Goal: Information Seeking & Learning: Understand process/instructions

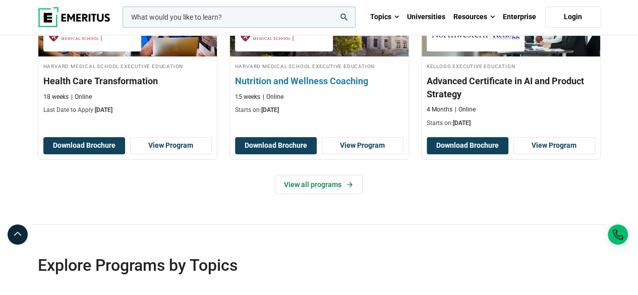
scroll to position [1664, 0]
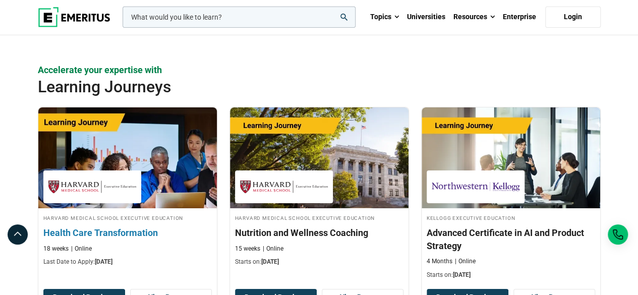
click at [143, 134] on img at bounding box center [127, 157] width 196 height 111
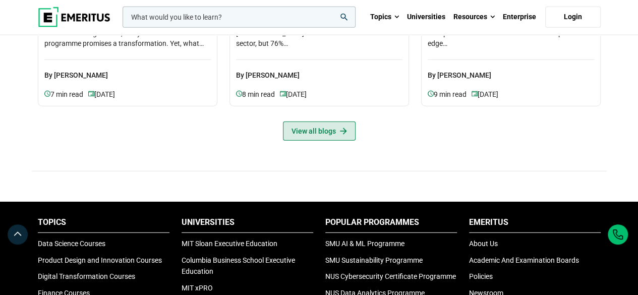
scroll to position [3580, 0]
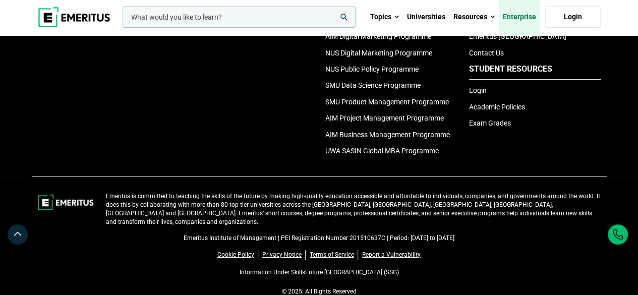
click at [525, 24] on link "Enterprise" at bounding box center [519, 16] width 41 height 35
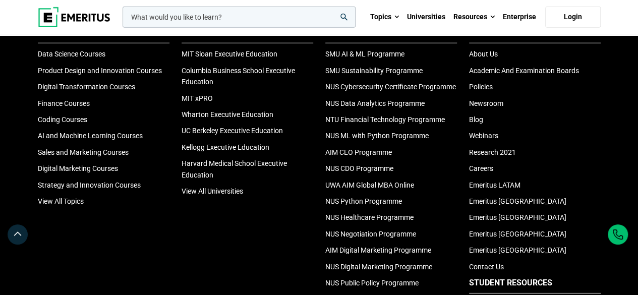
scroll to position [3479, 0]
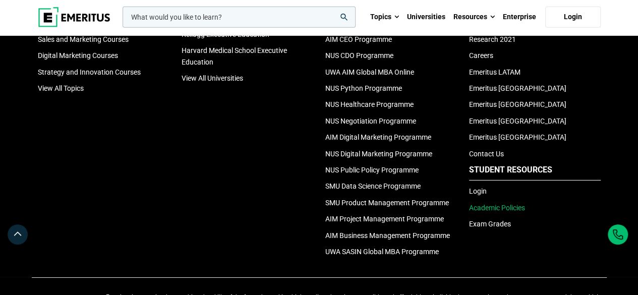
click at [503, 212] on link "Academic Policies" at bounding box center [497, 208] width 56 height 8
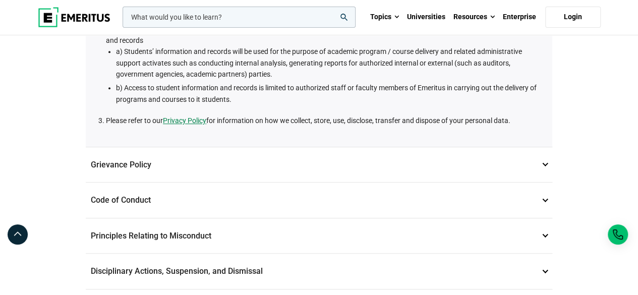
scroll to position [252, 0]
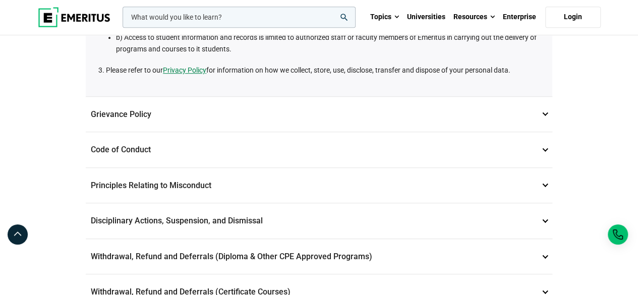
click at [158, 123] on p "Grievance Policy 2" at bounding box center [319, 114] width 466 height 35
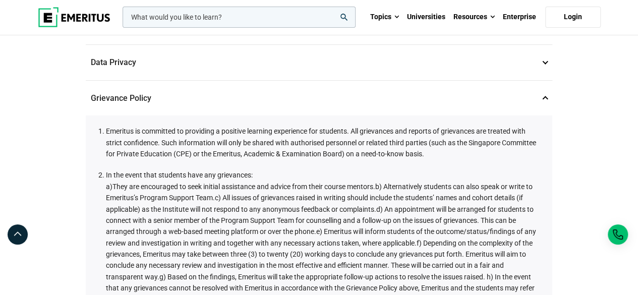
scroll to position [101, 0]
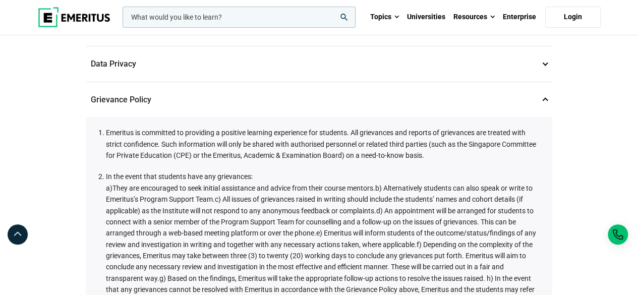
click at [547, 100] on p "Grievance Policy 2" at bounding box center [319, 99] width 466 height 35
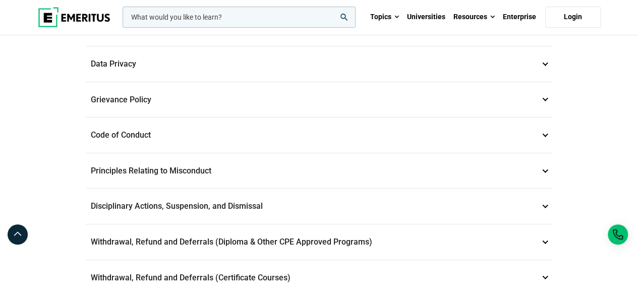
scroll to position [50, 0]
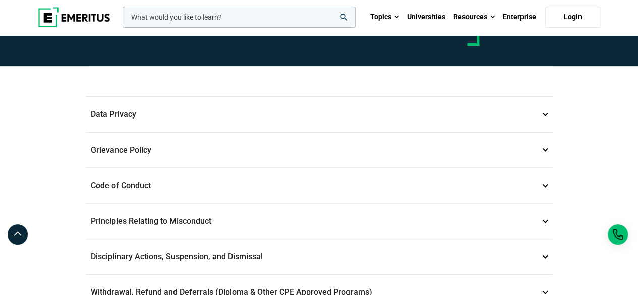
click at [146, 185] on p "Code of Conduct 3" at bounding box center [319, 185] width 466 height 35
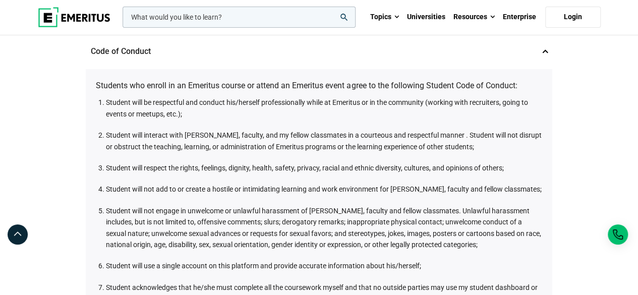
scroll to position [101, 0]
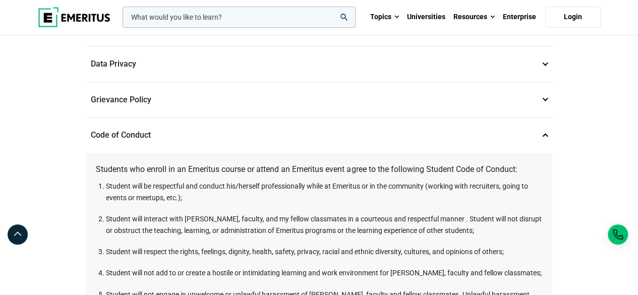
click at [543, 135] on p "Code of Conduct 3" at bounding box center [319, 134] width 466 height 35
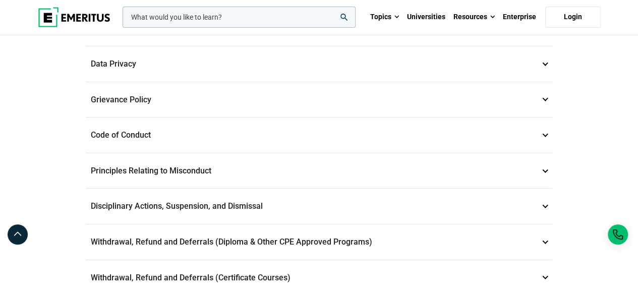
click at [220, 99] on p "Grievance Policy 2" at bounding box center [319, 99] width 466 height 35
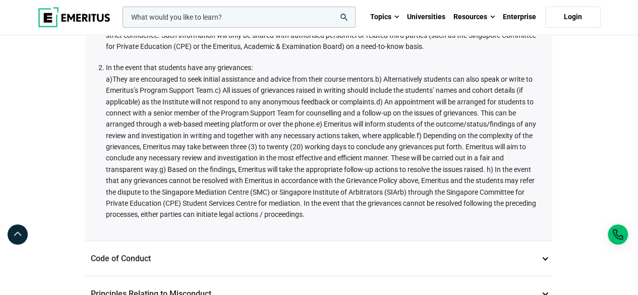
scroll to position [353, 0]
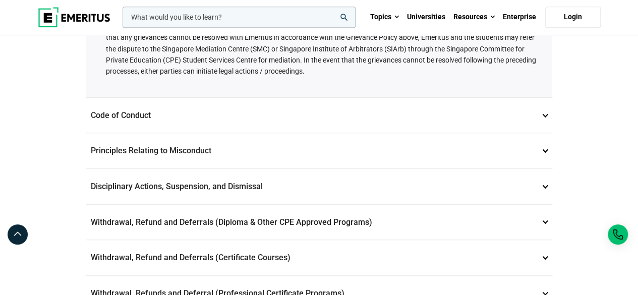
click at [105, 147] on p "Principles Relating to Misconduct 4" at bounding box center [319, 150] width 466 height 35
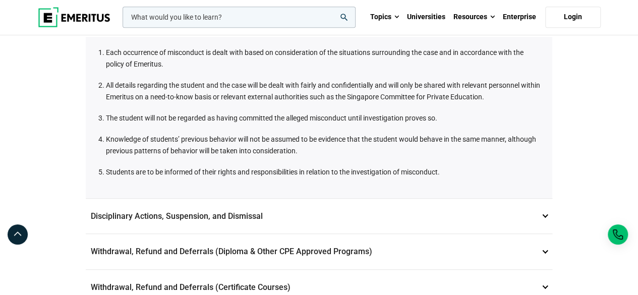
scroll to position [302, 0]
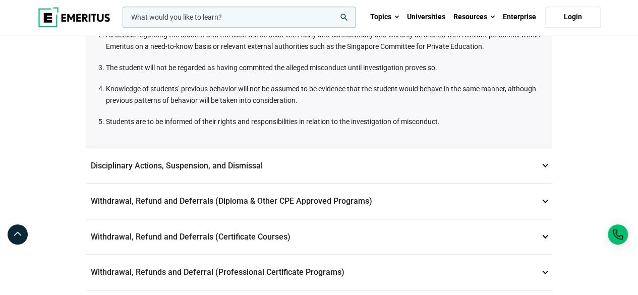
click at [195, 166] on p "Disciplinary Actions, Suspension, and Dismissal 5" at bounding box center [319, 165] width 466 height 35
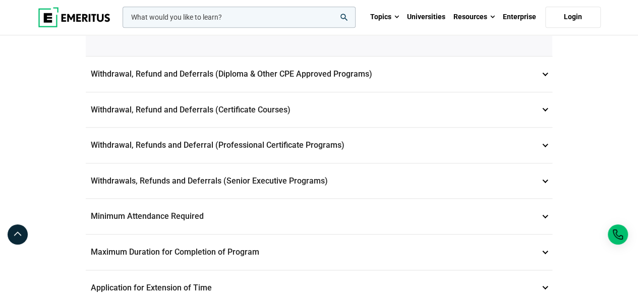
scroll to position [555, 0]
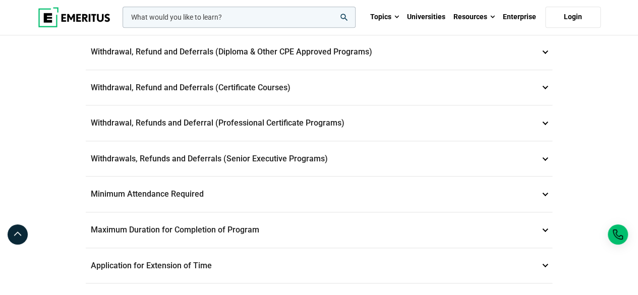
click at [177, 192] on p "Minimum Attendance Required 10" at bounding box center [319, 193] width 466 height 35
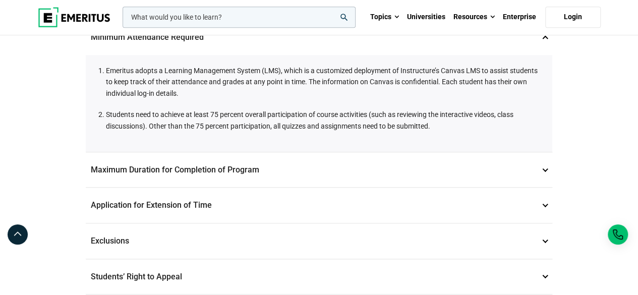
scroll to position [403, 0]
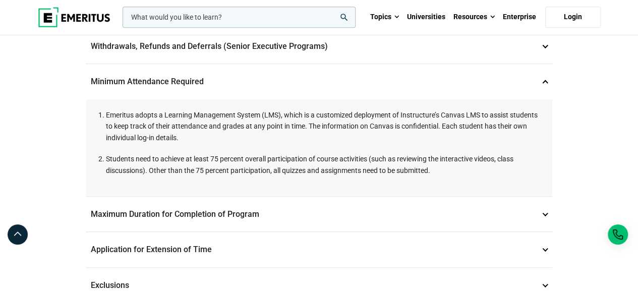
click at [195, 201] on p "Maximum Duration for Completion of Program 11" at bounding box center [319, 214] width 466 height 35
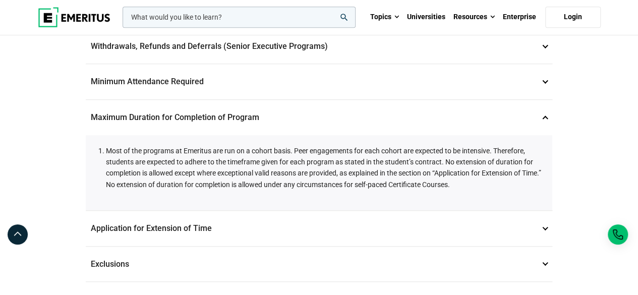
click at [204, 235] on p "Application for Extension of Time 12" at bounding box center [319, 228] width 466 height 35
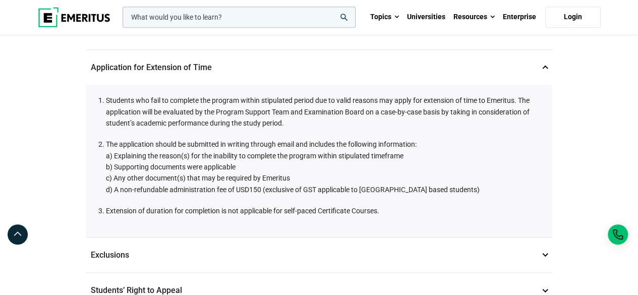
scroll to position [504, 0]
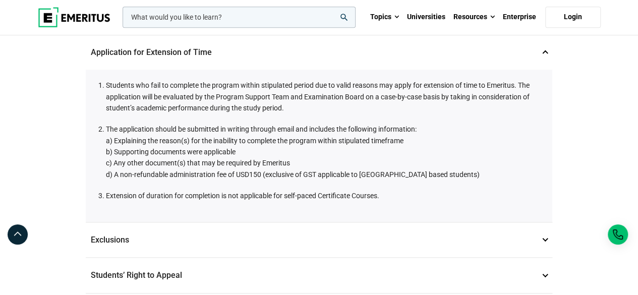
click at [116, 233] on p "Exclusions 13" at bounding box center [319, 239] width 466 height 35
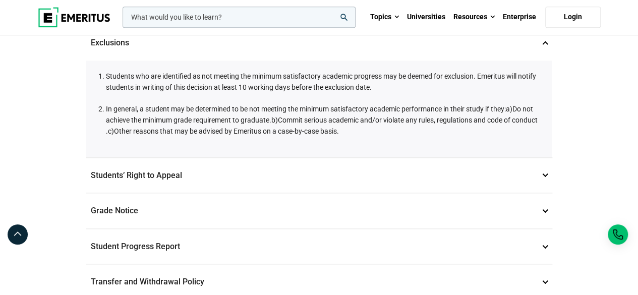
scroll to position [605, 0]
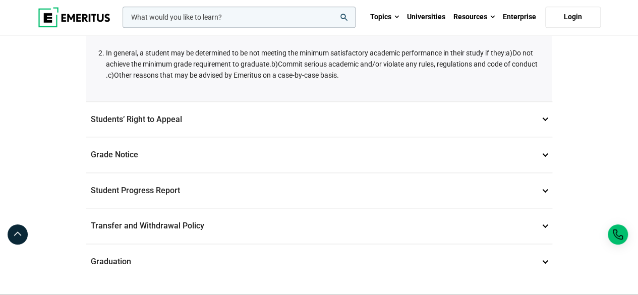
click at [173, 123] on p "Students’ Right to Appeal 14" at bounding box center [319, 119] width 466 height 35
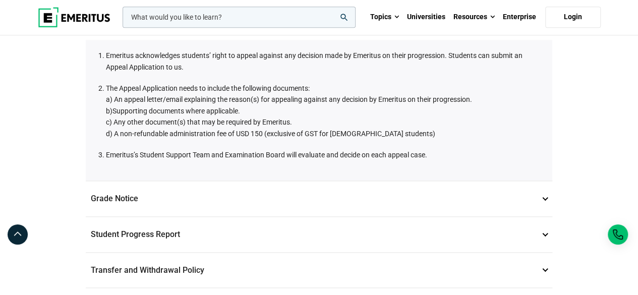
scroll to position [555, 0]
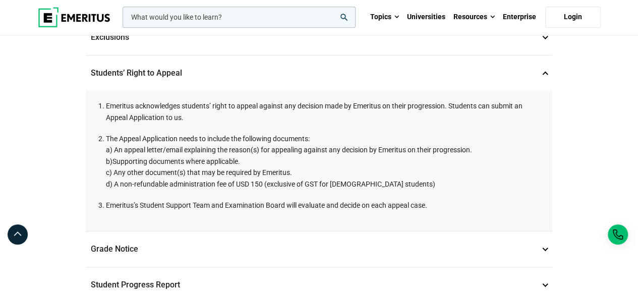
click at [173, 244] on p "Grade Notice 14" at bounding box center [319, 248] width 466 height 35
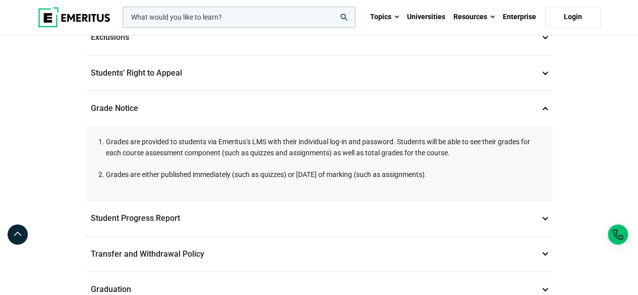
scroll to position [706, 0]
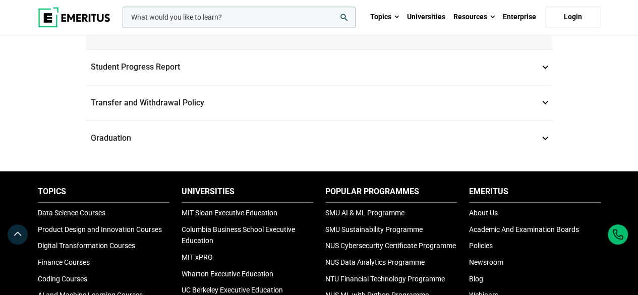
click at [137, 138] on p "Graduation 17" at bounding box center [319, 137] width 466 height 35
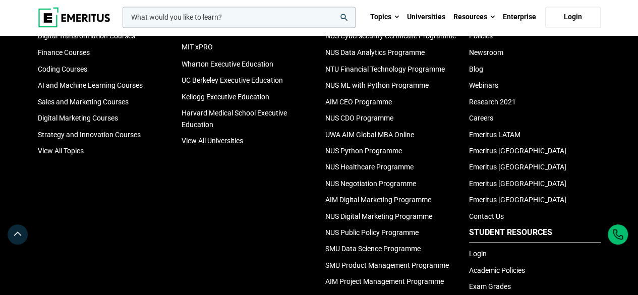
scroll to position [1098, 0]
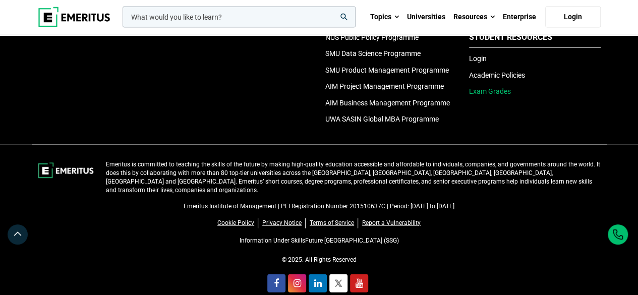
click at [499, 87] on link "Exam Grades" at bounding box center [490, 91] width 42 height 8
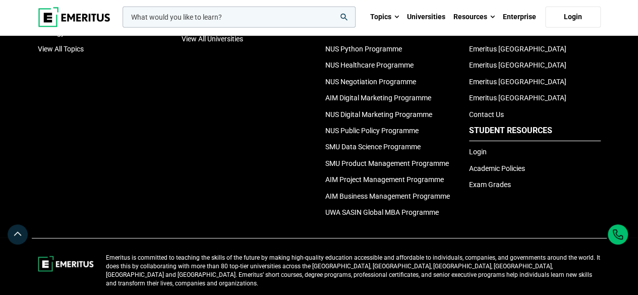
scroll to position [3621, 0]
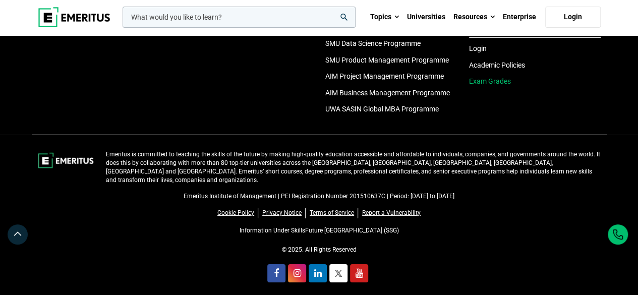
click at [486, 85] on link "Exam Grades" at bounding box center [490, 81] width 42 height 8
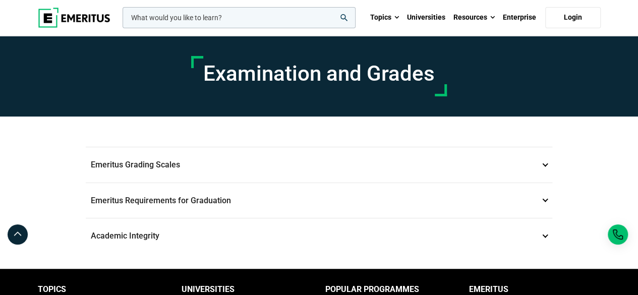
click at [148, 171] on p "Emeritus Grading Scales 1" at bounding box center [319, 164] width 466 height 35
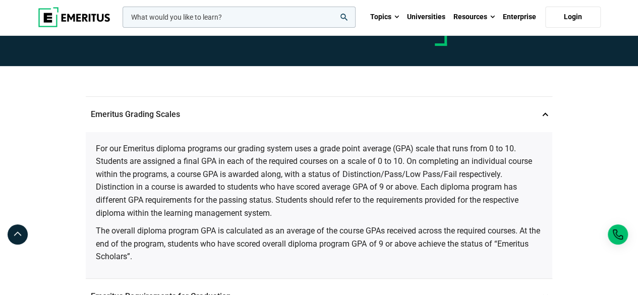
scroll to position [151, 0]
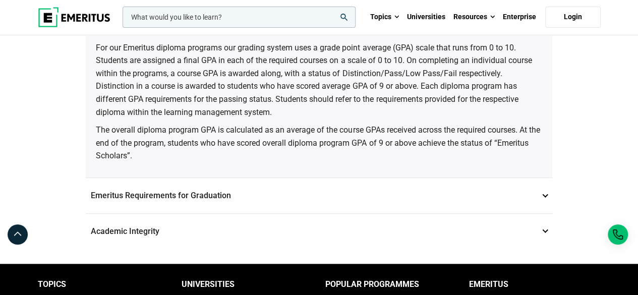
click at [538, 193] on p "Emeritus Requirements for Graduation 2" at bounding box center [319, 195] width 466 height 35
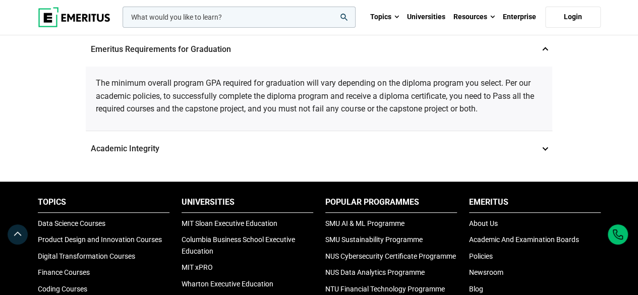
scroll to position [101, 0]
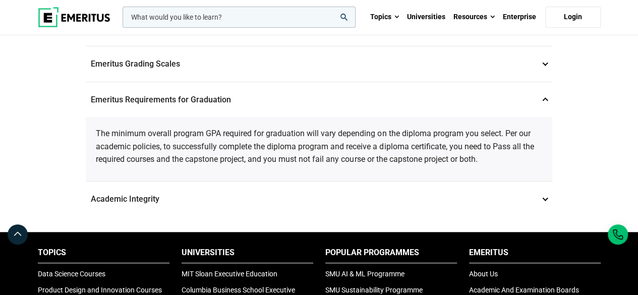
click at [512, 198] on p "Academic Integrity 3" at bounding box center [319, 198] width 466 height 35
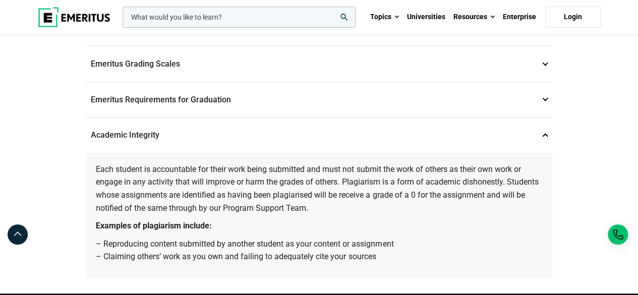
click at [544, 129] on p "Academic Integrity 3" at bounding box center [319, 134] width 466 height 35
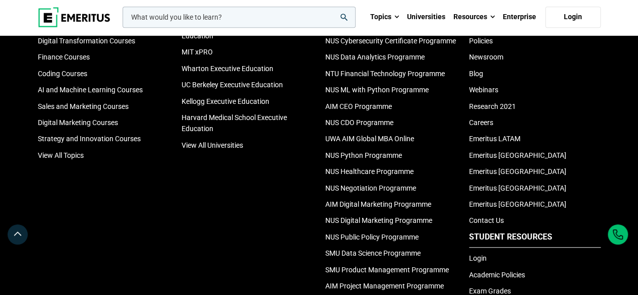
scroll to position [454, 0]
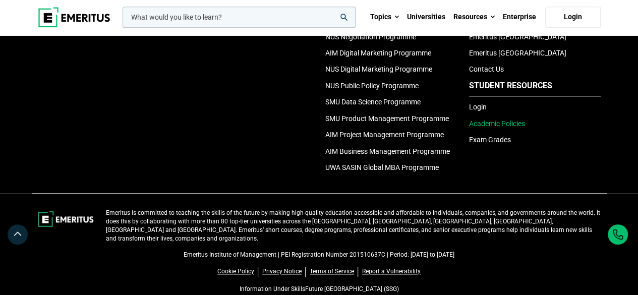
click at [515, 124] on link "Academic Policies" at bounding box center [497, 123] width 56 height 8
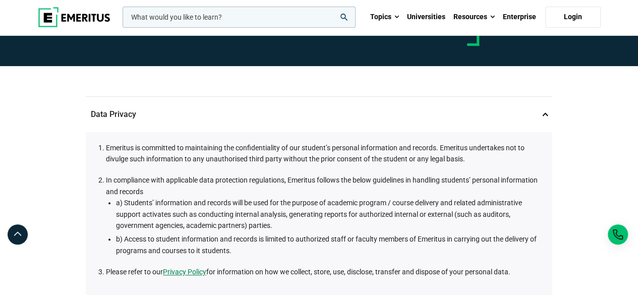
scroll to position [101, 0]
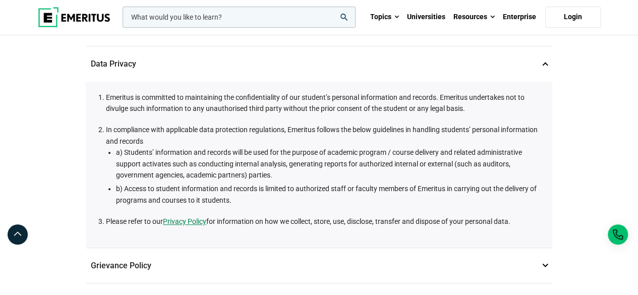
drag, startPoint x: 97, startPoint y: 97, endPoint x: 242, endPoint y: 116, distance: 146.0
click at [515, 220] on div "Emeritus is committed to maintaining the confidentiality of our student’s perso…" at bounding box center [319, 165] width 466 height 166
copy ol "Emeritus is committed to maintaining the confidentiality of our student’s perso…"
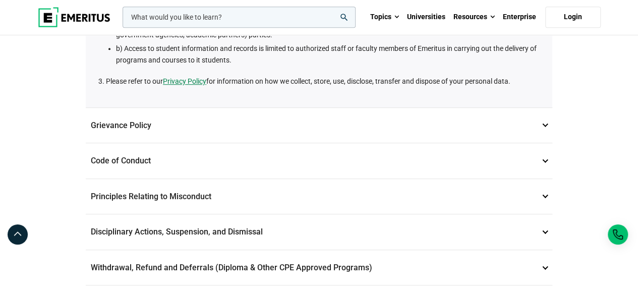
scroll to position [252, 0]
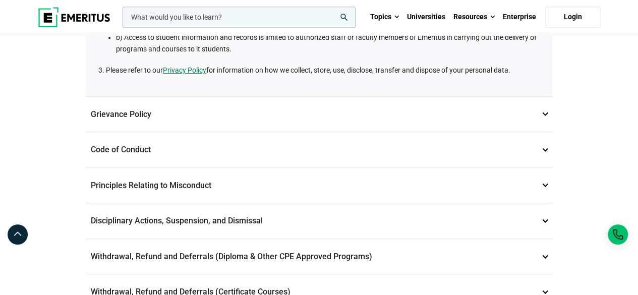
click at [542, 116] on p "Grievance Policy 2" at bounding box center [319, 114] width 466 height 35
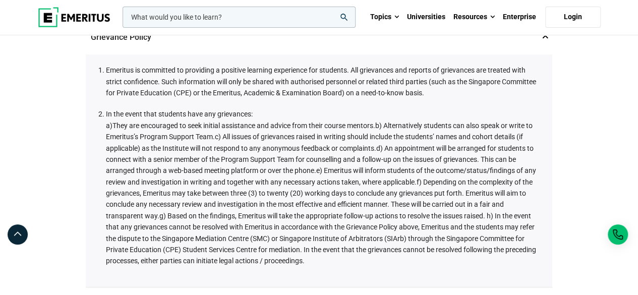
scroll to position [0, 0]
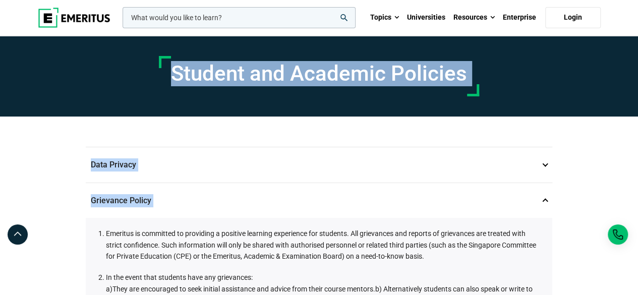
drag, startPoint x: 95, startPoint y: 81, endPoint x: 336, endPoint y: 23, distance: 248.5
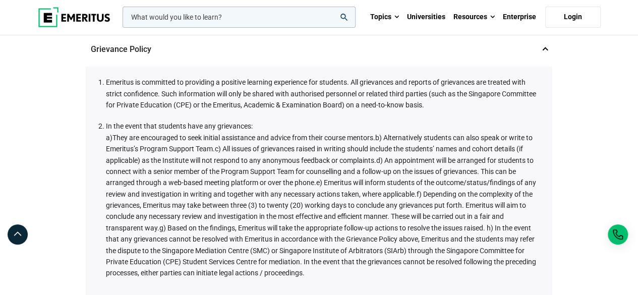
drag, startPoint x: 187, startPoint y: 155, endPoint x: 155, endPoint y: 131, distance: 39.5
click at [186, 153] on li "In the event that students have any grievances: a)They are encouraged to seek i…" at bounding box center [324, 199] width 436 height 158
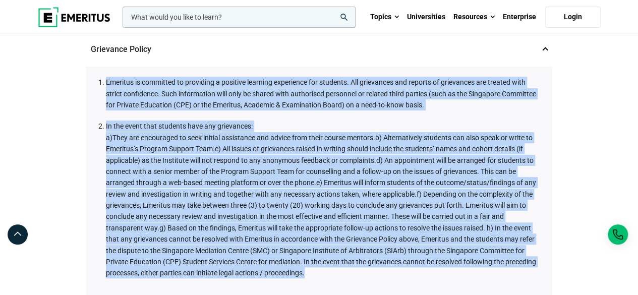
drag, startPoint x: 95, startPoint y: 82, endPoint x: 385, endPoint y: 275, distance: 348.7
click at [385, 275] on div "Emeritus is committed to providing a positive learning experience for students.…" at bounding box center [319, 183] width 466 height 232
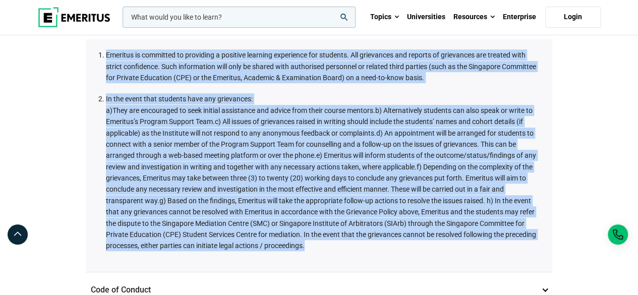
scroll to position [202, 0]
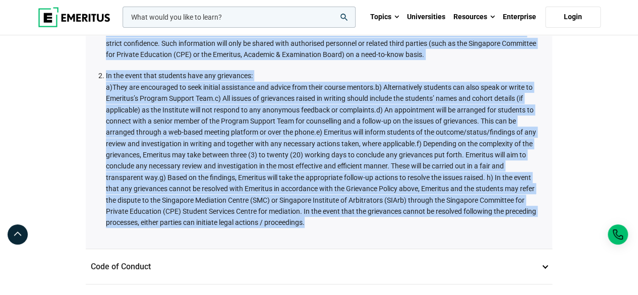
copy ol "Emeritus is committed to providing a positive learning experience for students.…"
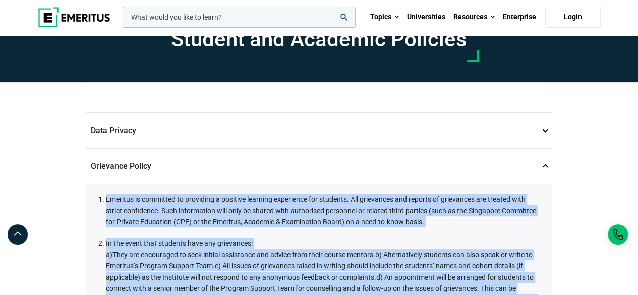
scroll to position [0, 0]
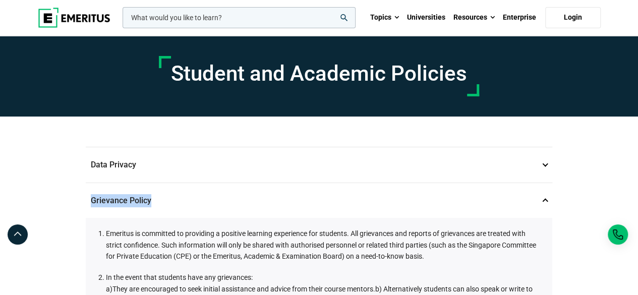
drag, startPoint x: 80, startPoint y: 200, endPoint x: 153, endPoint y: 200, distance: 72.6
copy p "Grievance Policy"
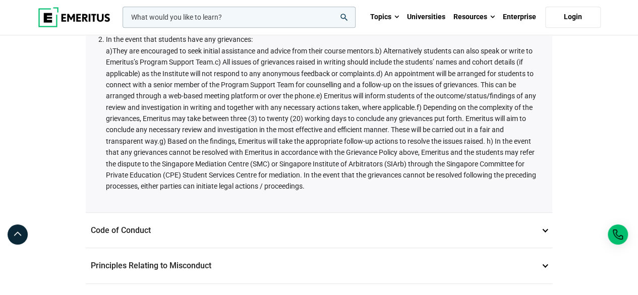
scroll to position [302, 0]
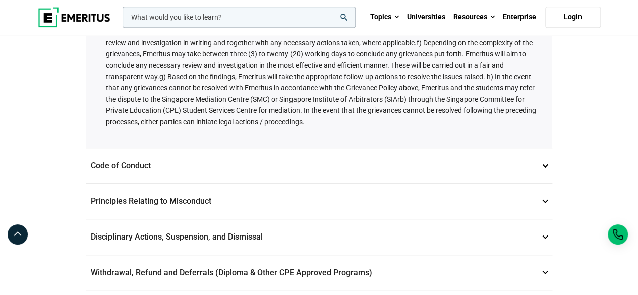
click at [493, 162] on p "Code of Conduct 3" at bounding box center [319, 165] width 466 height 35
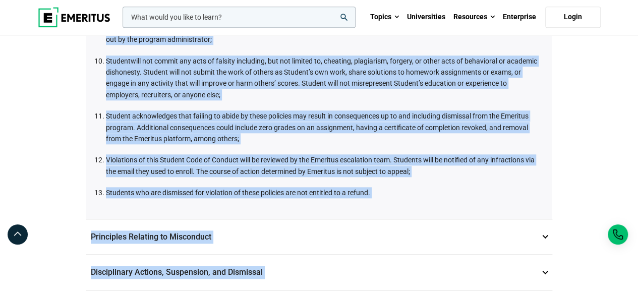
scroll to position [523, 0]
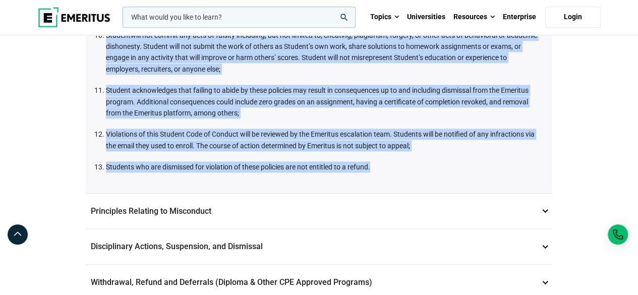
drag, startPoint x: 96, startPoint y: 117, endPoint x: 398, endPoint y: 168, distance: 305.8
copy div "Students who enroll in an Emeritus course or attend an Emeritus event agree to …"
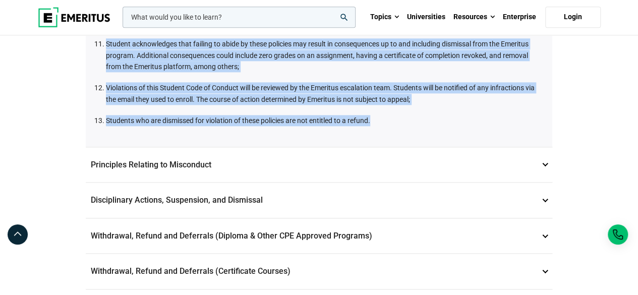
scroll to position [624, 0]
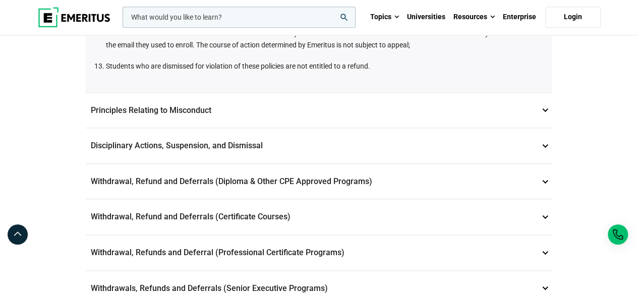
click at [188, 113] on p "Principles Relating to Misconduct 4" at bounding box center [319, 110] width 466 height 35
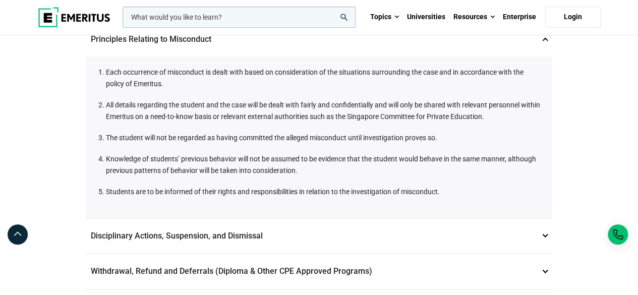
scroll to position [170, 0]
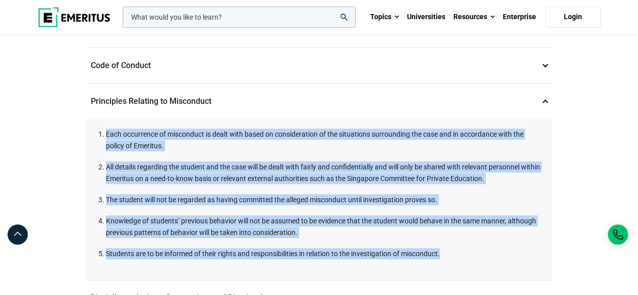
drag, startPoint x: 94, startPoint y: 136, endPoint x: 451, endPoint y: 251, distance: 375.5
click at [451, 251] on div "Each occurrence of misconduct is dealt with based on consideration of the situa…" at bounding box center [319, 198] width 466 height 161
copy ol "Each occurrence of misconduct is dealt with based on consideration of the situa…"
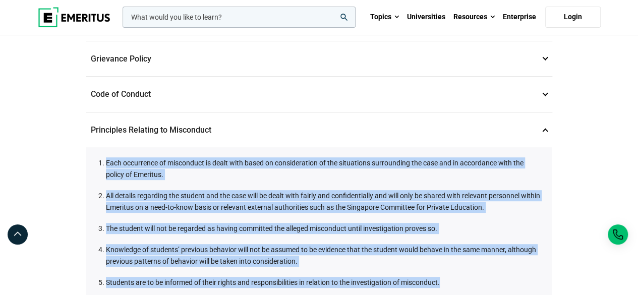
scroll to position [120, 0]
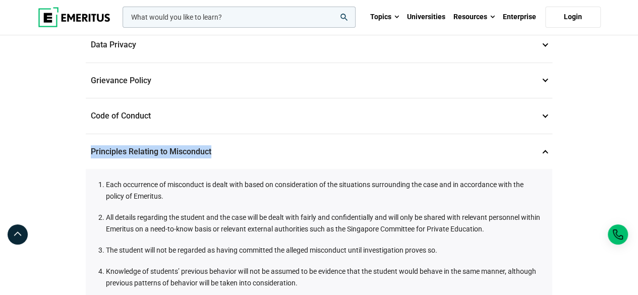
drag, startPoint x: 84, startPoint y: 150, endPoint x: 218, endPoint y: 149, distance: 134.1
copy p "Principles Relating to Misconduct"
click at [548, 153] on p "Principles Relating to Misconduct 4" at bounding box center [319, 151] width 466 height 35
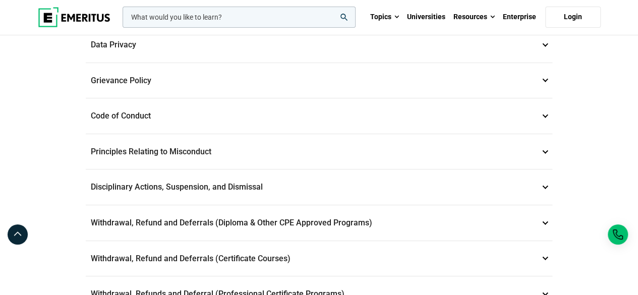
click at [198, 223] on p "Withdrawal, Refund and Deferrals (Diploma & Other CPE Approved Programs) 6" at bounding box center [319, 222] width 466 height 35
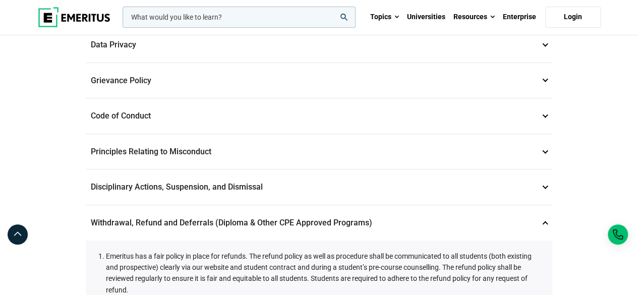
click at [206, 221] on p "Withdrawal, Refund and Deferrals (Diploma & Other CPE Approved Programs) 6" at bounding box center [319, 222] width 466 height 35
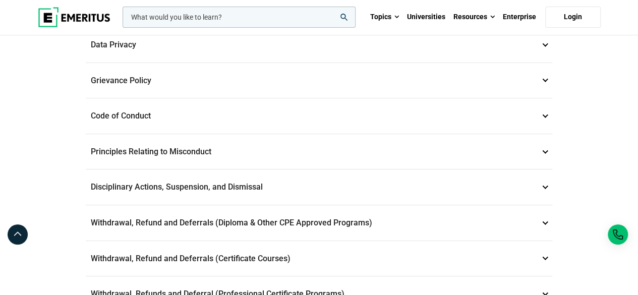
click at [197, 185] on p "Disciplinary Actions, Suspension, and Dismissal 5" at bounding box center [319, 186] width 466 height 35
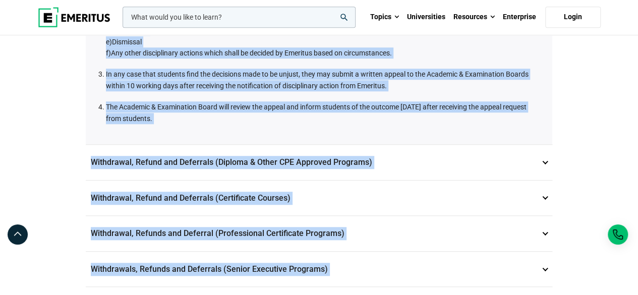
scroll to position [482, 0]
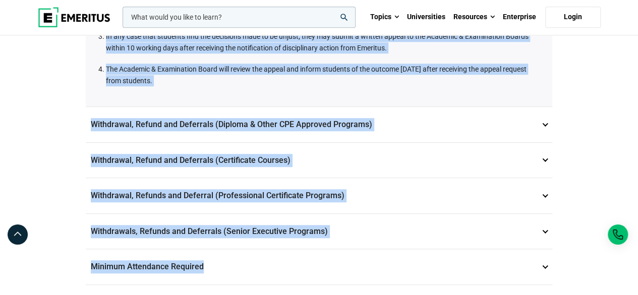
drag, startPoint x: 96, startPoint y: 64, endPoint x: 337, endPoint y: 75, distance: 241.2
copy ol "Emeritus reserve the rights to suspend or dismiss students who: a)Commit academ…"
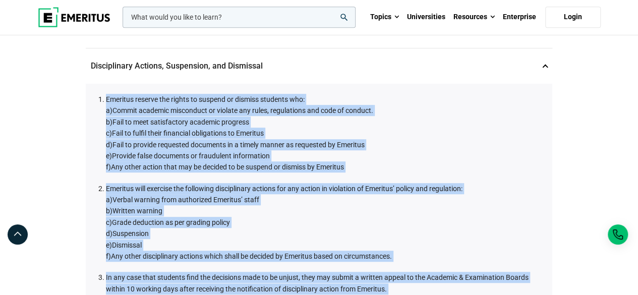
scroll to position [129, 0]
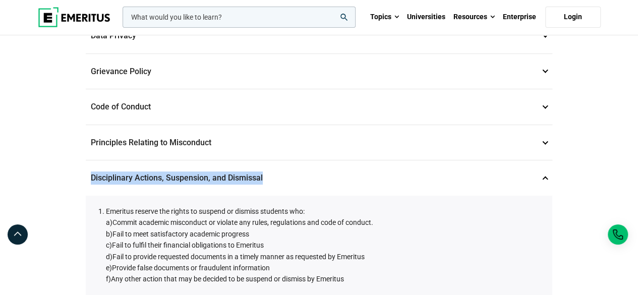
drag, startPoint x: 99, startPoint y: 176, endPoint x: 270, endPoint y: 174, distance: 170.9
click at [270, 174] on p "Disciplinary Actions, Suspension, and Dismissal 5" at bounding box center [319, 177] width 466 height 35
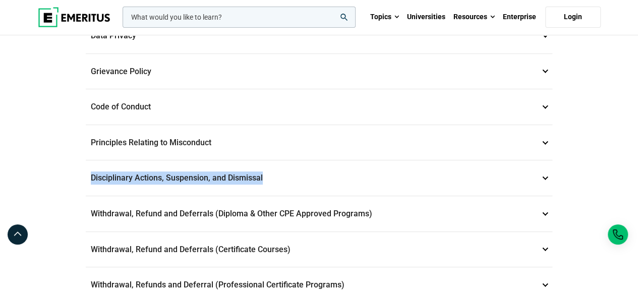
copy p "Disciplinary Actions, Suspension, and Dismissal"
click at [537, 176] on p "Disciplinary Actions, Suspension, and Dismissal 5" at bounding box center [319, 177] width 466 height 35
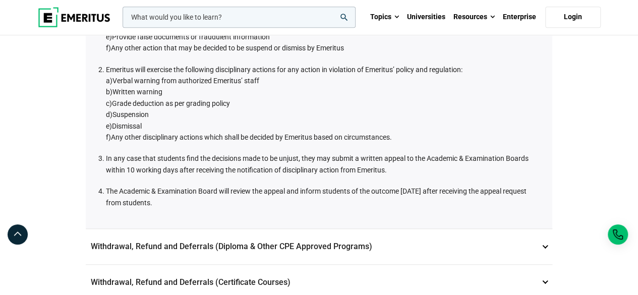
scroll to position [381, 0]
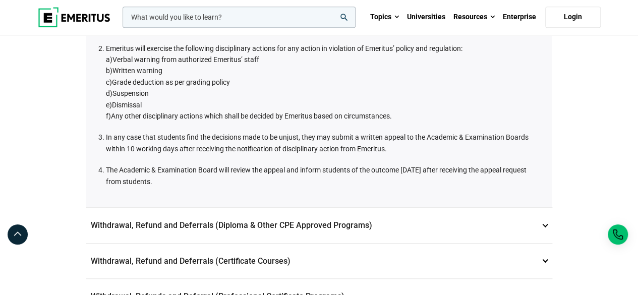
click at [79, 231] on div "Student and Academic Policies Data Privacy 1 Emeritus is committed to maintaini…" at bounding box center [319, 170] width 638 height 1030
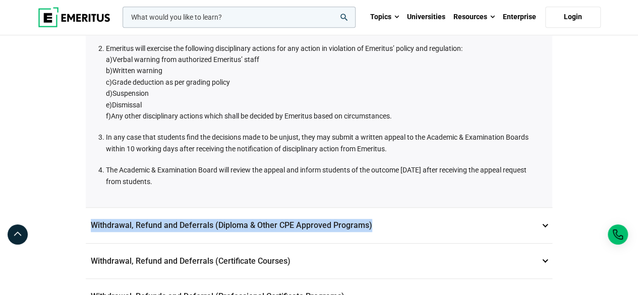
drag, startPoint x: 80, startPoint y: 225, endPoint x: 387, endPoint y: 227, distance: 307.5
click at [387, 227] on div "Data Privacy 1 Emeritus is committed to maintaining the confidentiality of our …" at bounding box center [319, 210] width 478 height 950
copy p "Withdrawal, Refund and Deferrals (Diploma & Other CPE Approved Programs)"
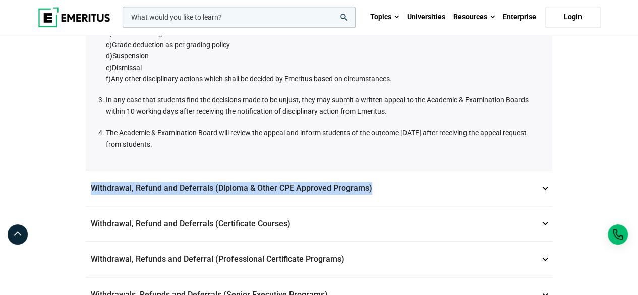
scroll to position [482, 0]
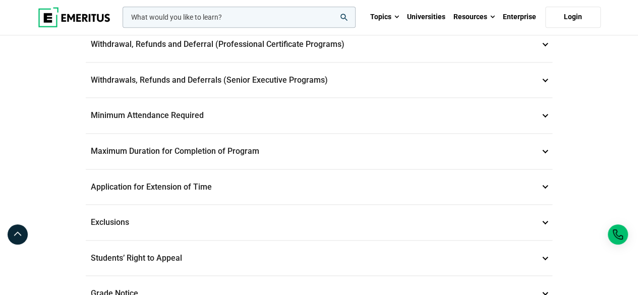
click at [207, 115] on p "Minimum Attendance Required 10" at bounding box center [319, 115] width 466 height 35
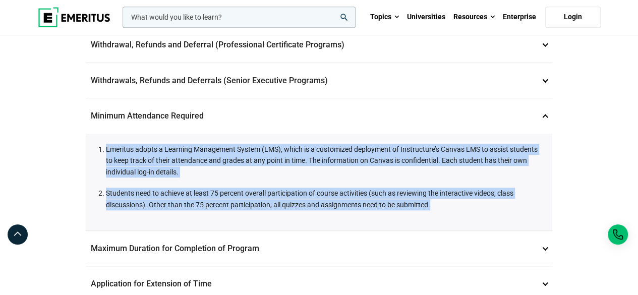
drag, startPoint x: 447, startPoint y: 203, endPoint x: 55, endPoint y: 143, distance: 396.3
click at [55, 143] on div "Student and Academic Policies Data Privacy 1 Emeritus is committed to maintaini…" at bounding box center [319, 99] width 638 height 864
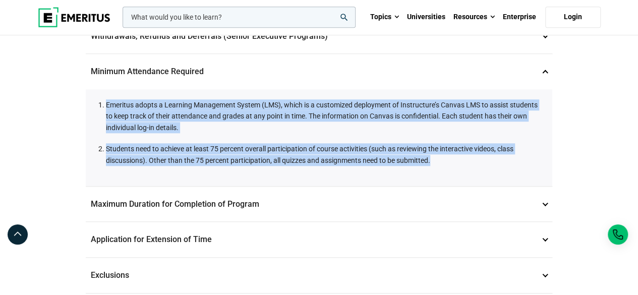
scroll to position [470, 0]
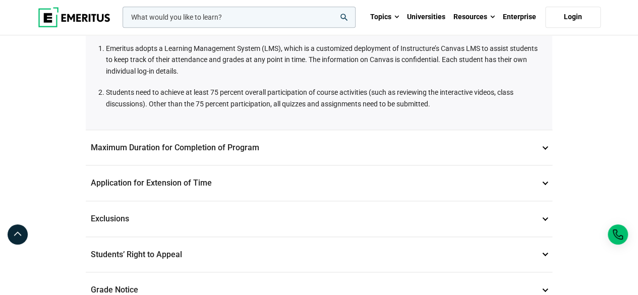
click at [230, 148] on p "Maximum Duration for Completion of Program 11" at bounding box center [319, 147] width 466 height 35
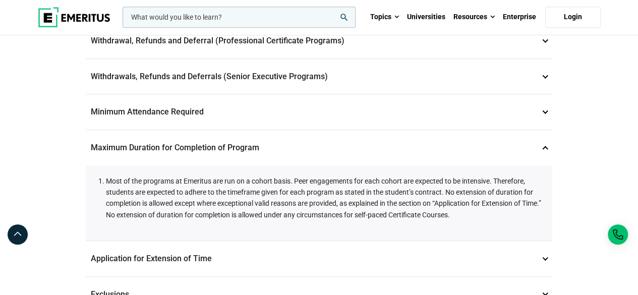
scroll to position [369, 0]
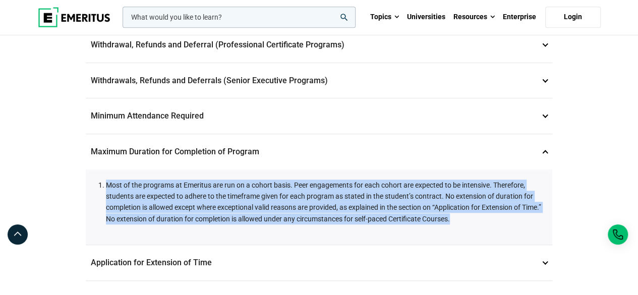
drag, startPoint x: 511, startPoint y: 213, endPoint x: 104, endPoint y: 185, distance: 407.8
click at [106, 185] on li "Most of the programs at Emeritus are run on a cohort basis. Peer engagements fo…" at bounding box center [324, 201] width 436 height 45
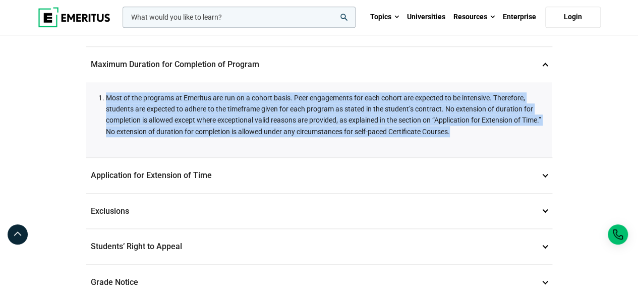
scroll to position [470, 0]
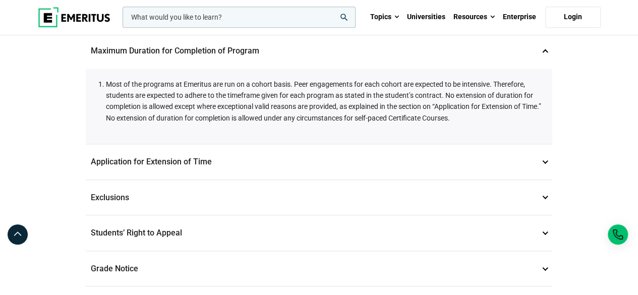
click at [192, 158] on p "Application for Extension of Time 12" at bounding box center [319, 161] width 466 height 35
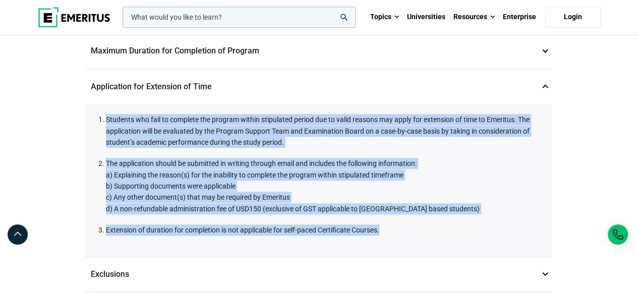
drag, startPoint x: 97, startPoint y: 115, endPoint x: 465, endPoint y: 223, distance: 383.4
click at [465, 223] on div "Students who fail to complete the program within stipulated period due to valid…" at bounding box center [319, 180] width 466 height 152
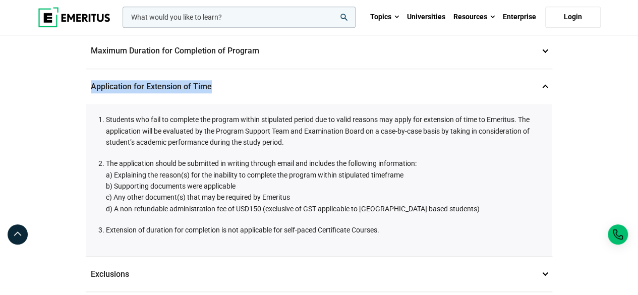
drag, startPoint x: 221, startPoint y: 79, endPoint x: 91, endPoint y: 79, distance: 130.1
click at [91, 79] on p "Application for Extension of Time 12" at bounding box center [319, 86] width 466 height 35
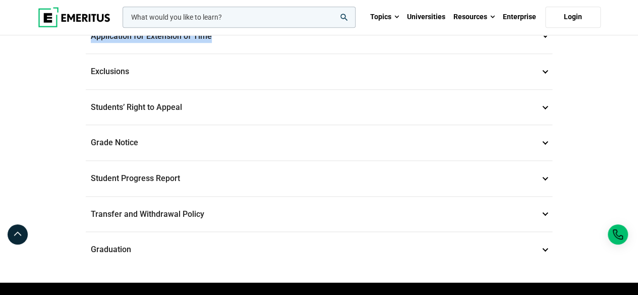
scroll to position [369, 0]
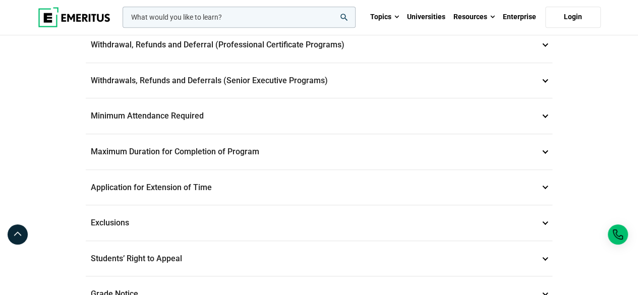
click at [148, 219] on p "Exclusions 13" at bounding box center [319, 222] width 466 height 35
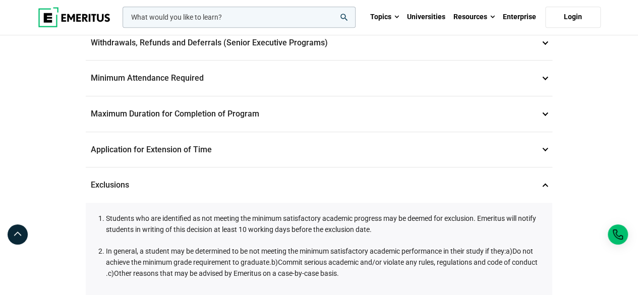
scroll to position [470, 0]
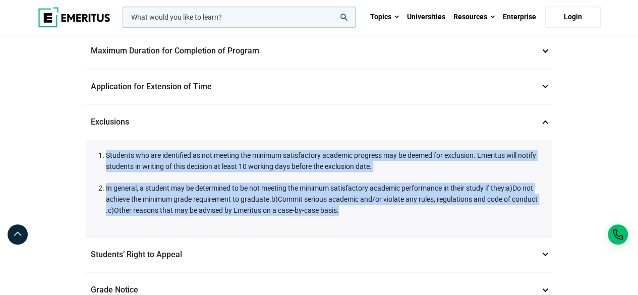
drag, startPoint x: 409, startPoint y: 211, endPoint x: 84, endPoint y: 145, distance: 332.2
click at [84, 145] on div "Data Privacy 1 Emeritus is committed to maintaining the confidentiality of our …" at bounding box center [319, 38] width 478 height 783
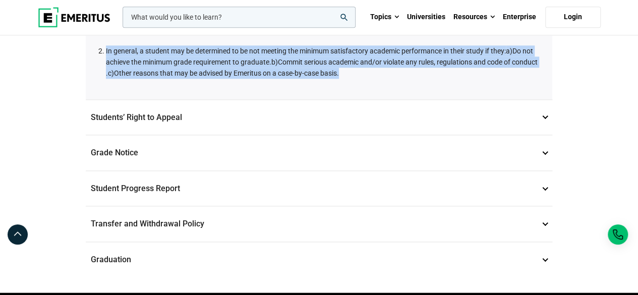
scroll to position [621, 0]
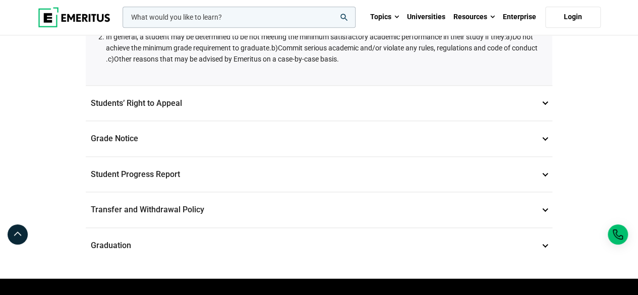
click at [210, 105] on p "Students’ Right to Appeal 14" at bounding box center [319, 103] width 466 height 35
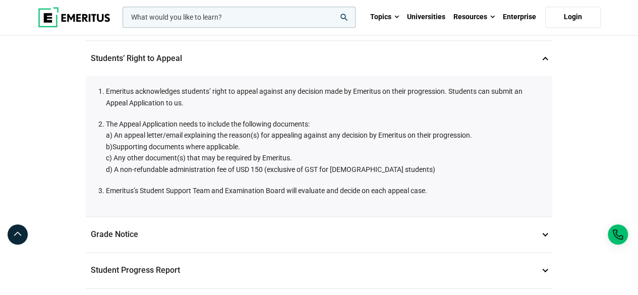
scroll to position [520, 0]
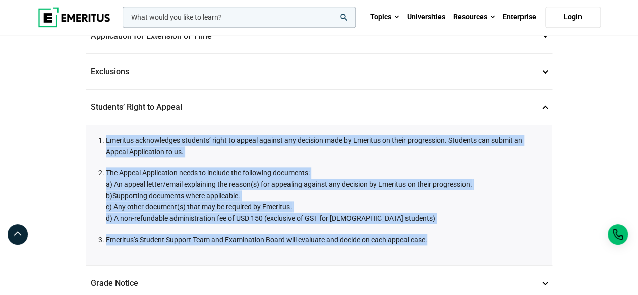
drag, startPoint x: 437, startPoint y: 236, endPoint x: 103, endPoint y: 131, distance: 349.7
click at [103, 135] on ol "Emeritus acknowledges students’ right to appeal against any decision made by Em…" at bounding box center [321, 190] width 441 height 110
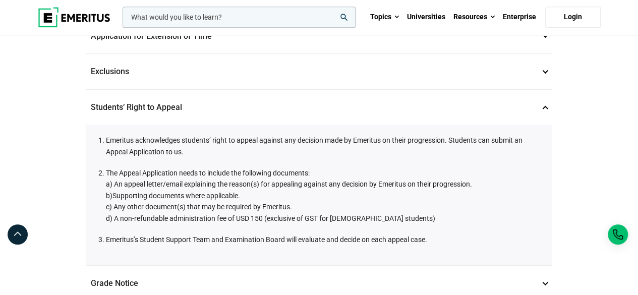
click at [84, 104] on div "Data Privacy 1 Emeritus is committed to maintaining the confidentiality of our …" at bounding box center [319, 9] width 478 height 827
drag, startPoint x: 188, startPoint y: 103, endPoint x: 91, endPoint y: 99, distance: 96.4
click at [91, 99] on p "Students’ Right to Appeal 14" at bounding box center [319, 107] width 466 height 35
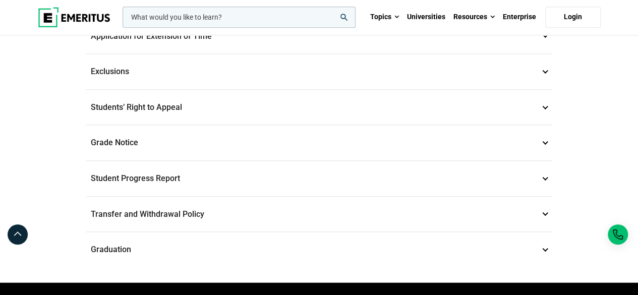
click at [147, 132] on p "Grade Notice 14" at bounding box center [319, 142] width 466 height 35
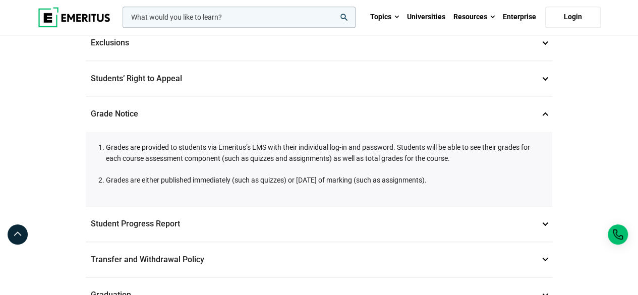
scroll to position [621, 0]
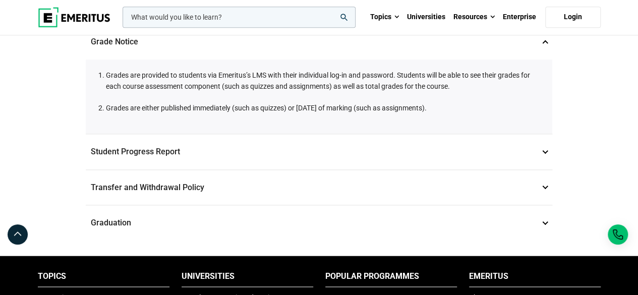
drag, startPoint x: 469, startPoint y: 107, endPoint x: 83, endPoint y: 59, distance: 389.6
click at [179, 154] on p "Student Progress Report 15" at bounding box center [319, 151] width 466 height 35
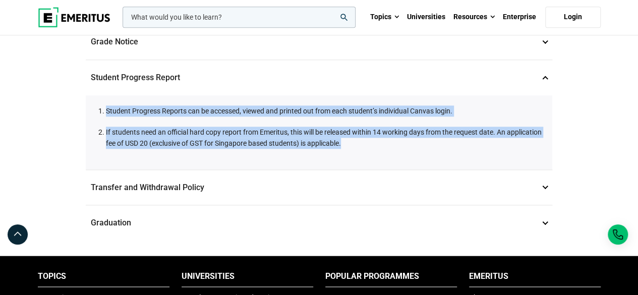
drag, startPoint x: 394, startPoint y: 137, endPoint x: 78, endPoint y: 109, distance: 317.8
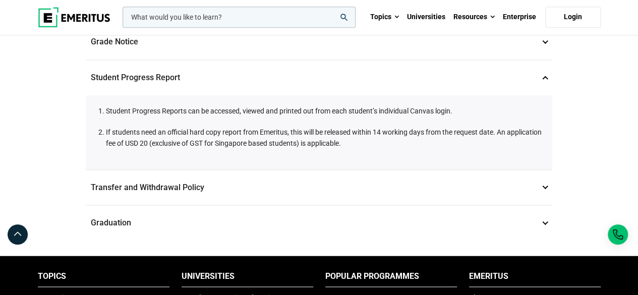
click at [193, 183] on p "Transfer and Withdrawal Policy 16" at bounding box center [319, 187] width 466 height 35
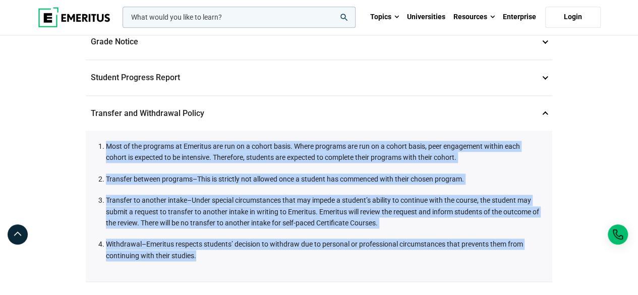
drag, startPoint x: 266, startPoint y: 252, endPoint x: 102, endPoint y: 141, distance: 197.9
click at [102, 141] on ol "Most of the programs at Emeritus are run on a cohort basis. Where programs are …" at bounding box center [321, 201] width 441 height 120
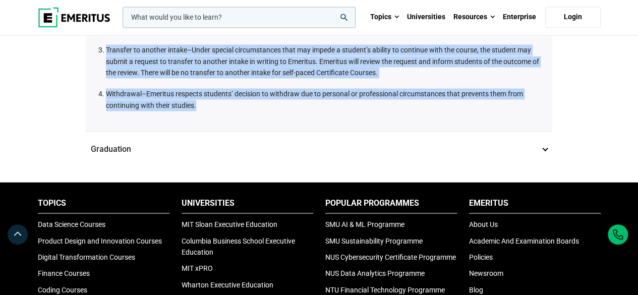
scroll to position [772, 0]
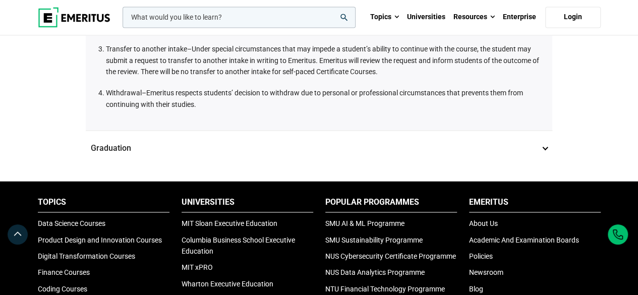
click at [112, 143] on p "Graduation 17" at bounding box center [319, 148] width 466 height 35
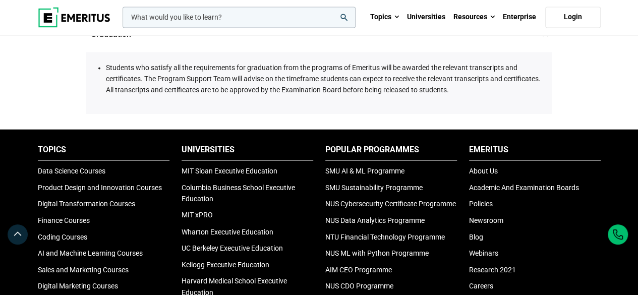
scroll to position [672, 0]
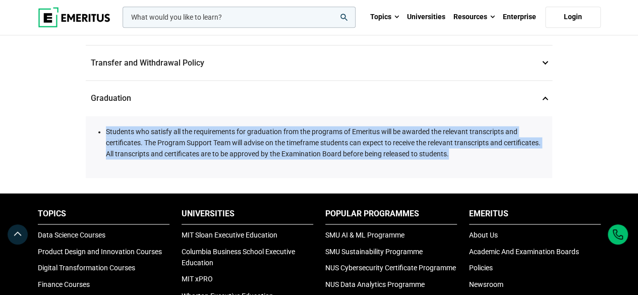
drag, startPoint x: 498, startPoint y: 147, endPoint x: 69, endPoint y: 116, distance: 430.1
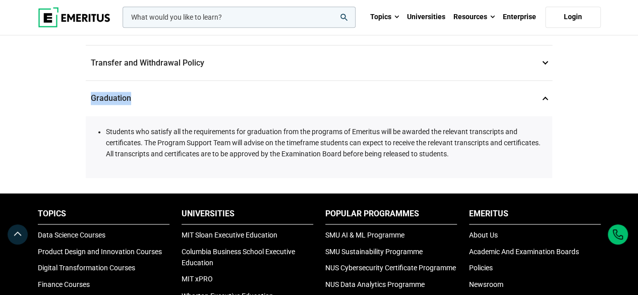
drag, startPoint x: 158, startPoint y: 89, endPoint x: 75, endPoint y: 92, distance: 83.2
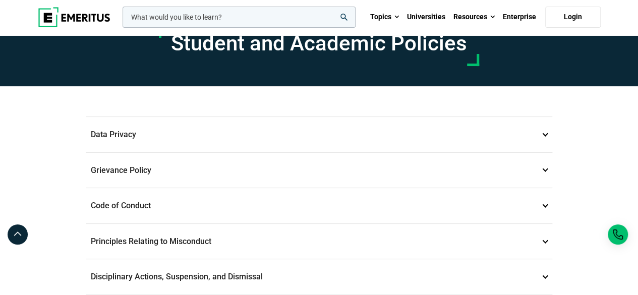
scroll to position [0, 0]
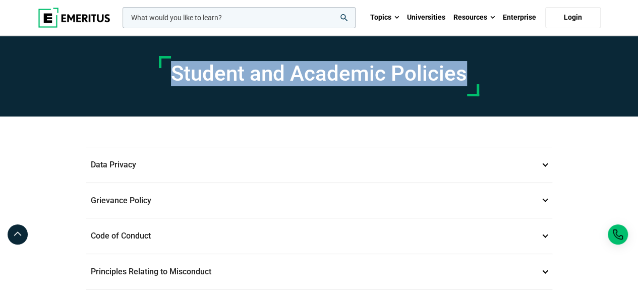
drag, startPoint x: 173, startPoint y: 73, endPoint x: 479, endPoint y: 76, distance: 306.0
click at [479, 76] on div "Student and Academic Policies" at bounding box center [319, 76] width 575 height 81
click at [71, 15] on img at bounding box center [74, 18] width 73 height 20
